Goal: Navigation & Orientation: Find specific page/section

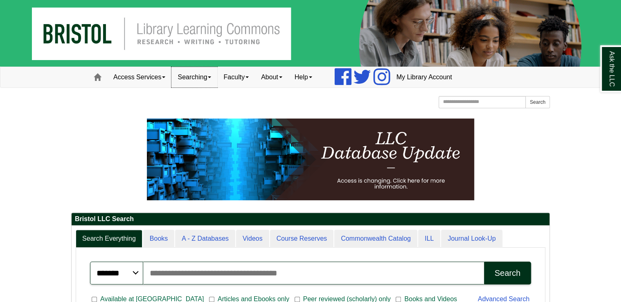
click at [211, 75] on link "Searching" at bounding box center [194, 77] width 46 height 20
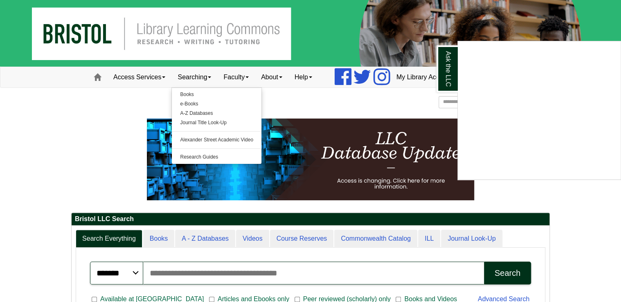
click at [285, 81] on div "Ask the LLC" at bounding box center [310, 151] width 621 height 302
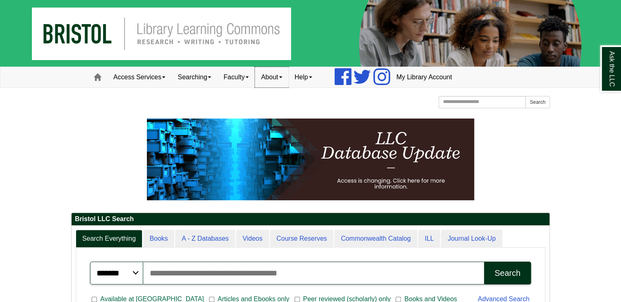
click at [287, 80] on link "About" at bounding box center [272, 77] width 34 height 20
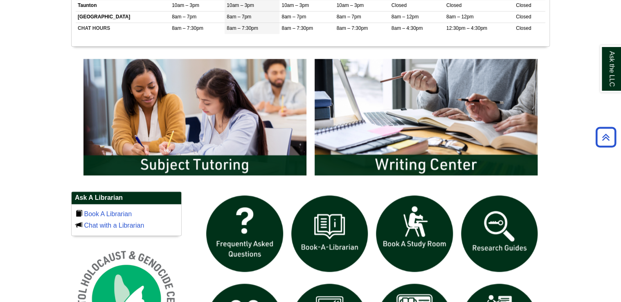
scroll to position [425, 0]
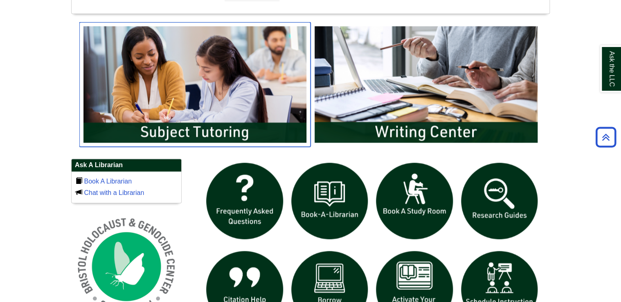
click at [179, 65] on img "slideshow" at bounding box center [194, 84] width 231 height 124
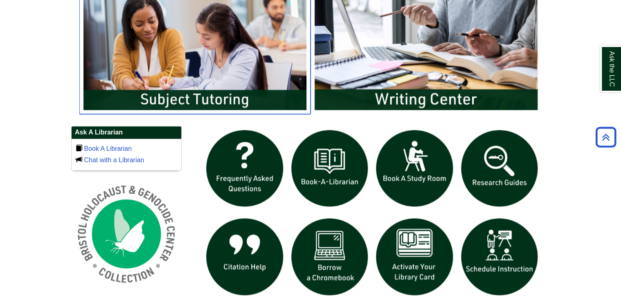
scroll to position [458, 0]
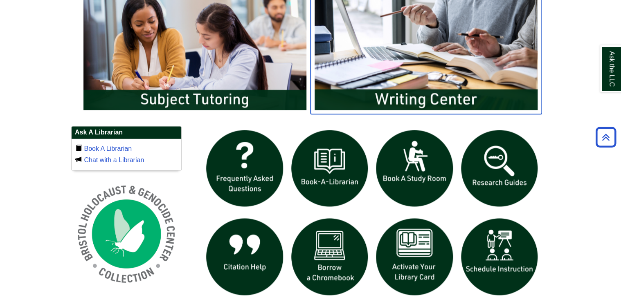
click at [381, 74] on img "slideshow" at bounding box center [425, 51] width 231 height 124
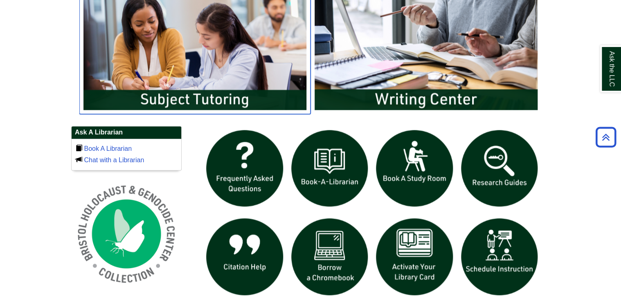
click at [186, 80] on img "slideshow" at bounding box center [194, 51] width 231 height 124
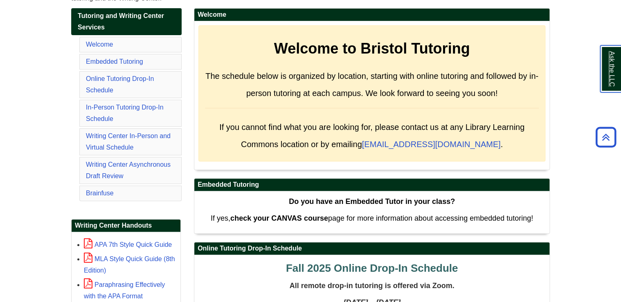
scroll to position [131, 0]
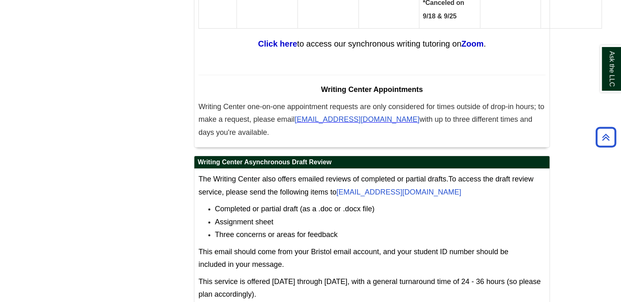
scroll to position [4609, 0]
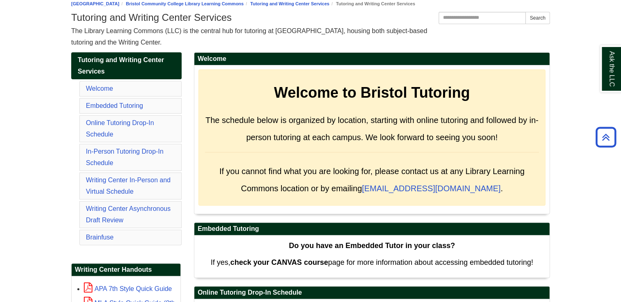
scroll to position [65, 0]
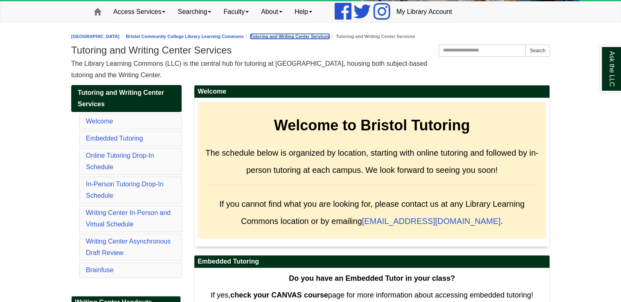
click at [273, 34] on link "Tutoring and Writing Center Services" at bounding box center [289, 36] width 79 height 5
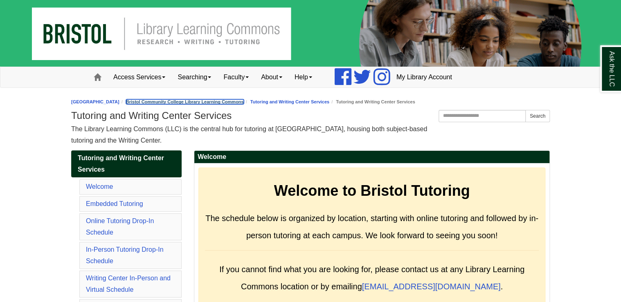
click at [212, 100] on link "Bristol Community College Library Learning Commons" at bounding box center [185, 101] width 118 height 5
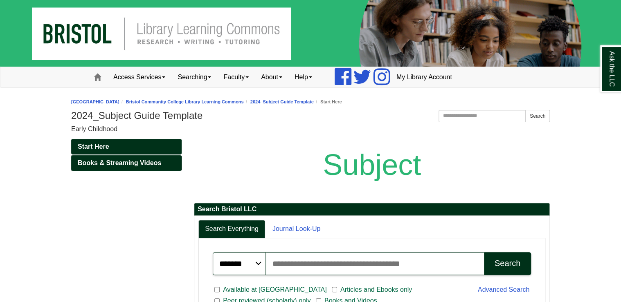
click at [99, 166] on link "Books & Streaming Videos" at bounding box center [126, 163] width 110 height 16
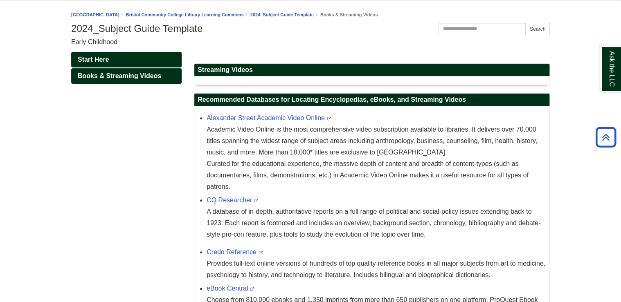
scroll to position [60, 0]
